Goal: Check status: Check status

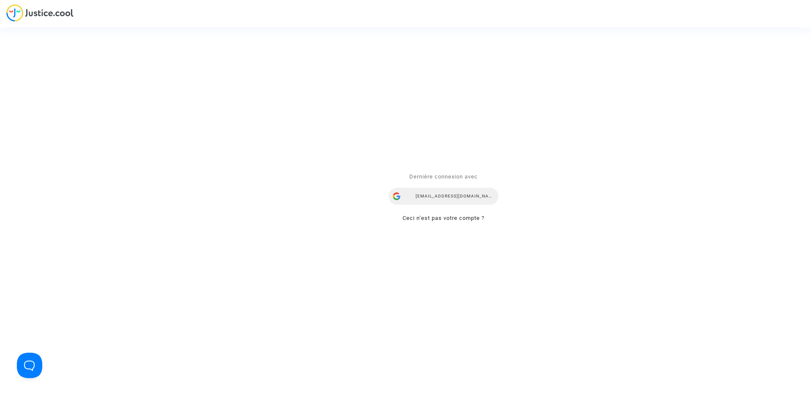
click at [423, 199] on div "[EMAIL_ADDRESS][DOMAIN_NAME]" at bounding box center [444, 196] width 110 height 17
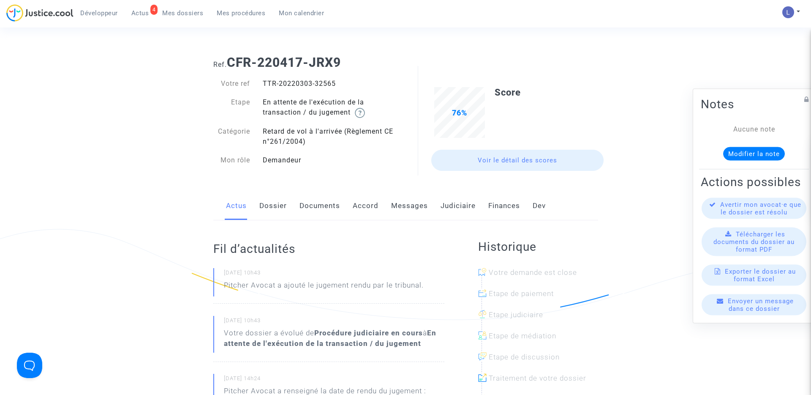
click at [456, 207] on link "Judiciaire" at bounding box center [458, 206] width 35 height 28
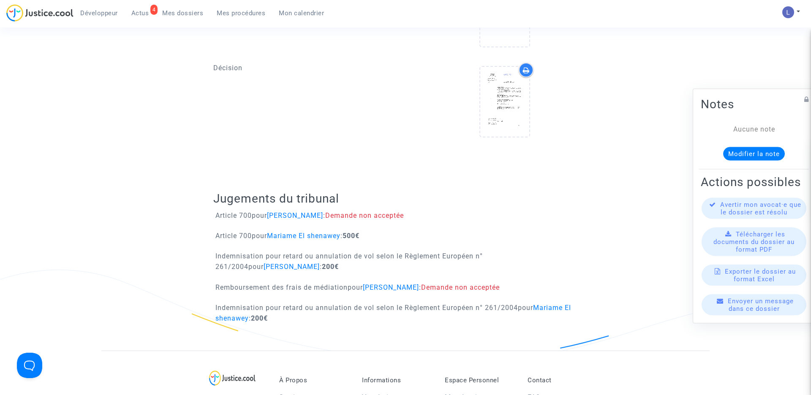
scroll to position [331, 0]
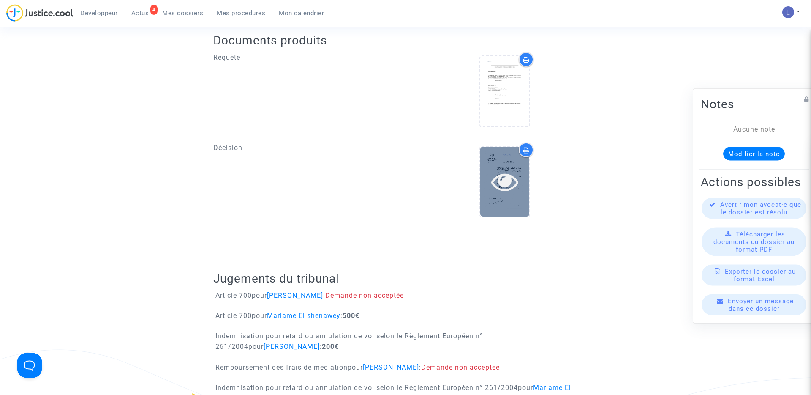
click at [512, 174] on icon at bounding box center [504, 181] width 27 height 27
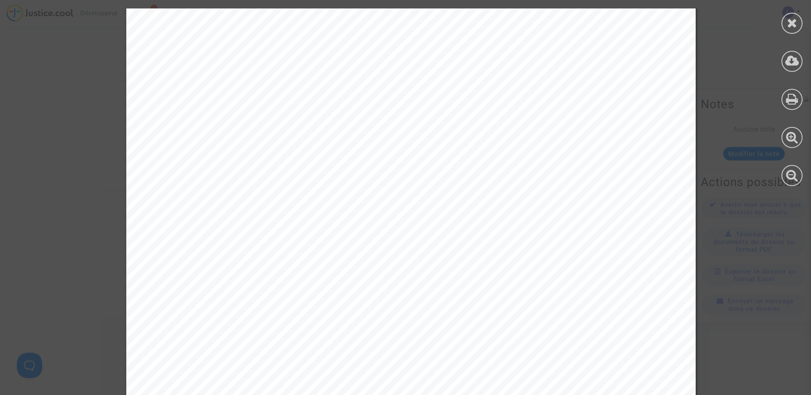
scroll to position [2759, 0]
click at [802, 23] on div at bounding box center [792, 23] width 21 height 21
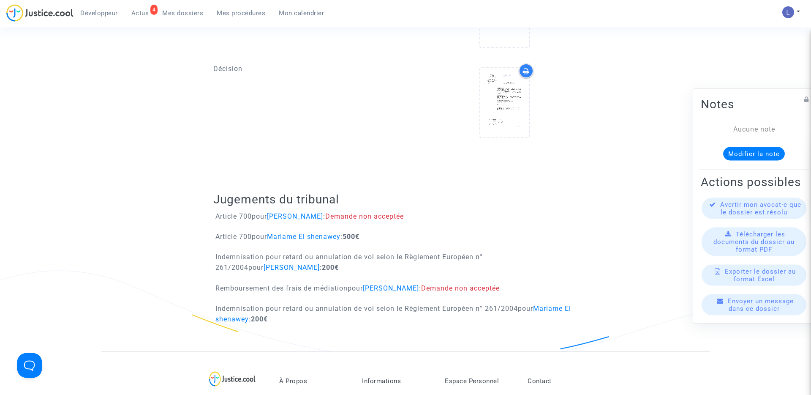
scroll to position [414, 0]
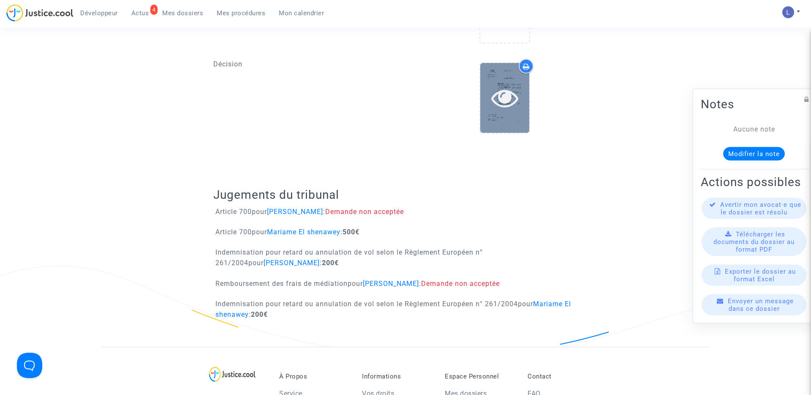
click at [503, 97] on icon at bounding box center [504, 97] width 27 height 27
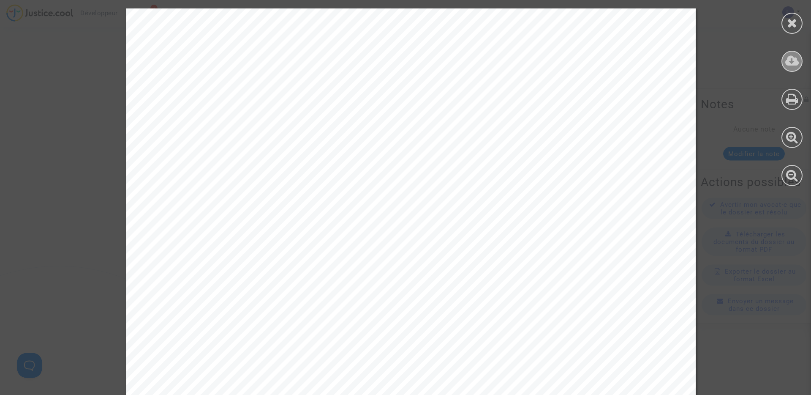
click at [795, 61] on icon at bounding box center [792, 60] width 14 height 13
click at [795, 27] on icon at bounding box center [792, 22] width 11 height 13
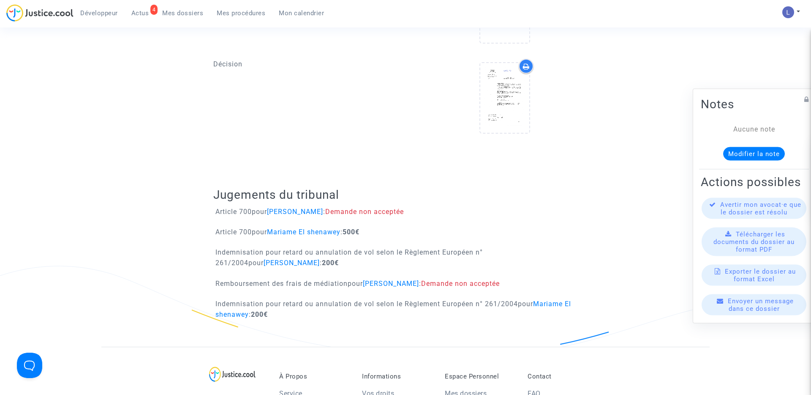
scroll to position [0, 0]
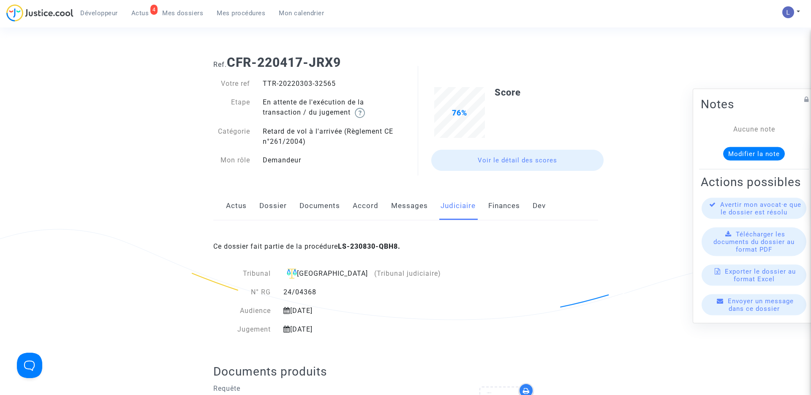
click at [139, 14] on span "Actus" at bounding box center [140, 13] width 18 height 8
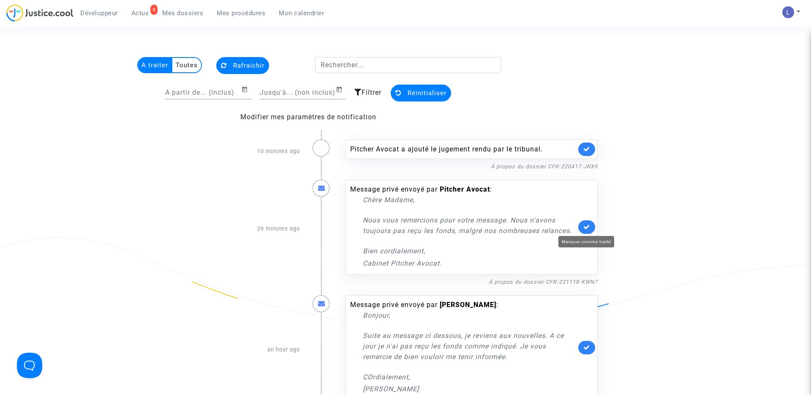
click at [590, 224] on icon at bounding box center [586, 226] width 7 height 6
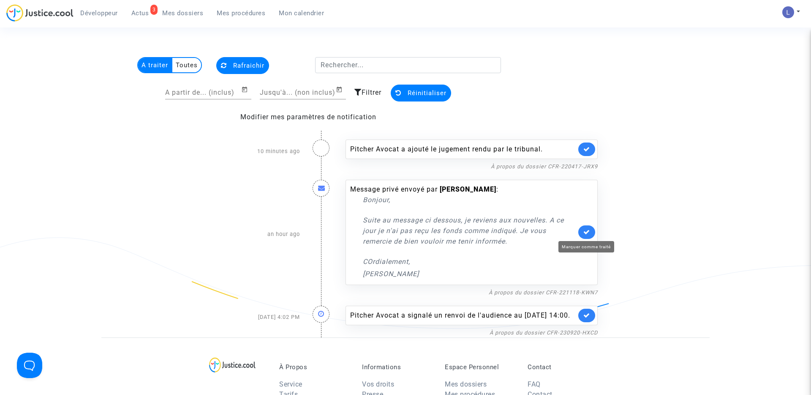
click at [586, 230] on icon at bounding box center [586, 232] width 7 height 6
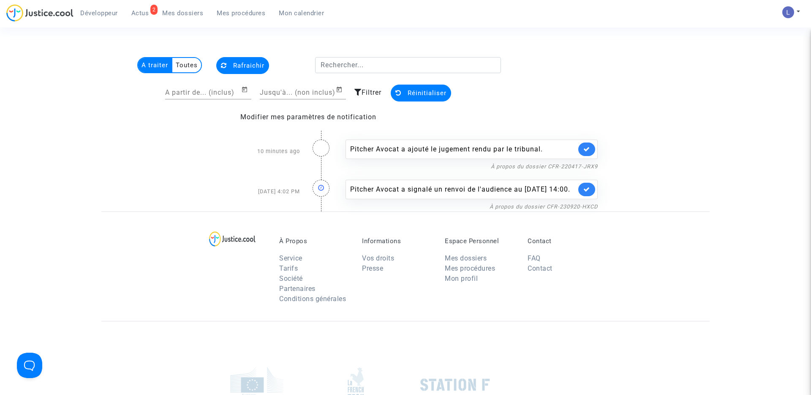
click at [582, 196] on link at bounding box center [586, 189] width 17 height 14
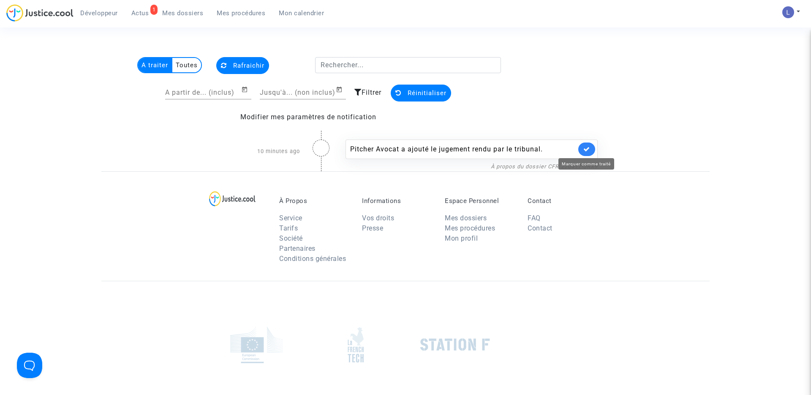
click at [585, 147] on icon at bounding box center [586, 149] width 7 height 6
